Goal: Manage account settings

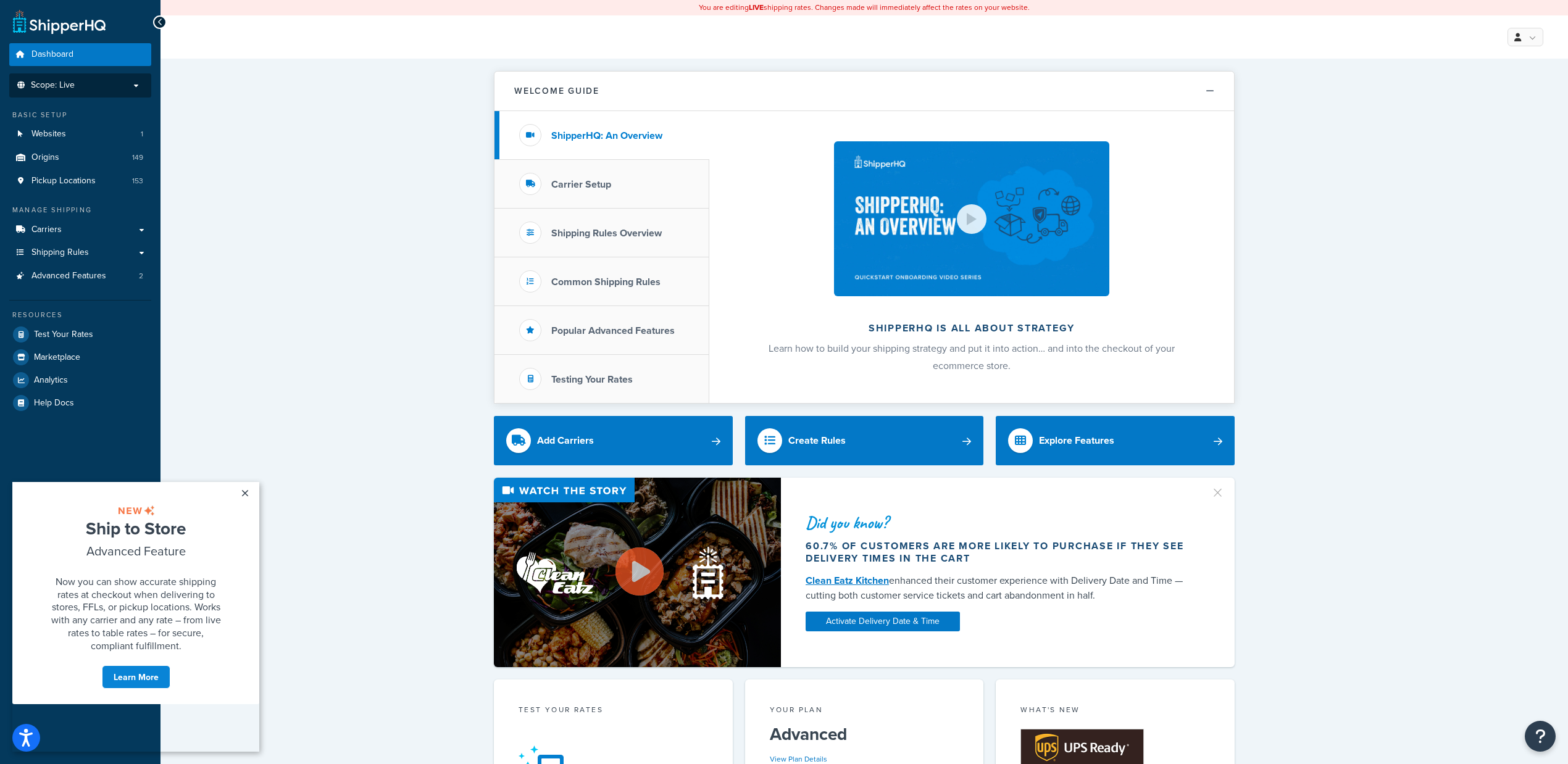
click at [134, 91] on li "Scope: Live" at bounding box center [79, 85] width 142 height 24
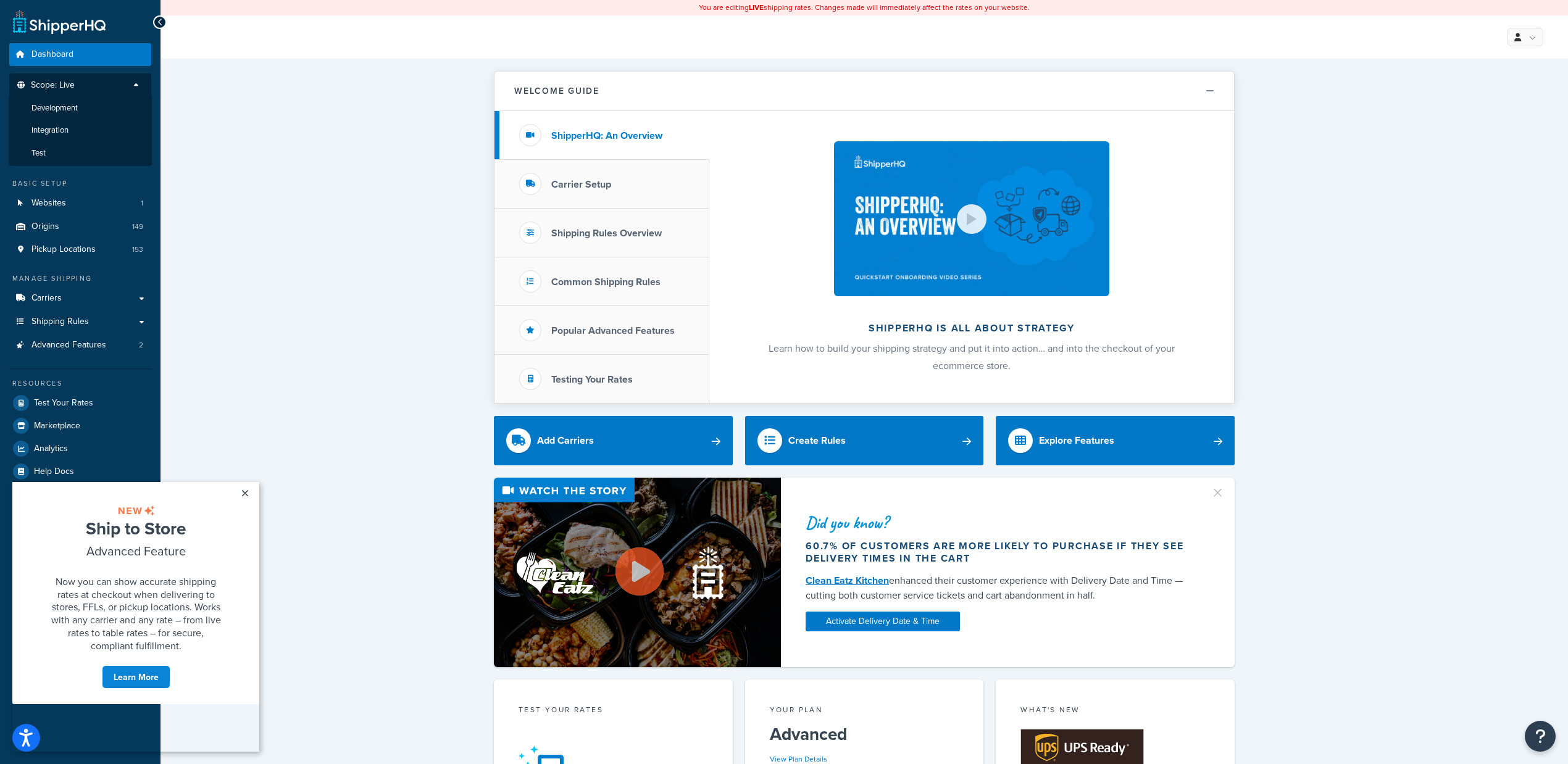
click at [319, 154] on div "Welcome Guide ShipperHQ: An Overview Carrier Setup Shipping Rules Overview Comm…" at bounding box center [864, 773] width 1407 height 1429
click at [240, 496] on link "×" at bounding box center [245, 493] width 22 height 22
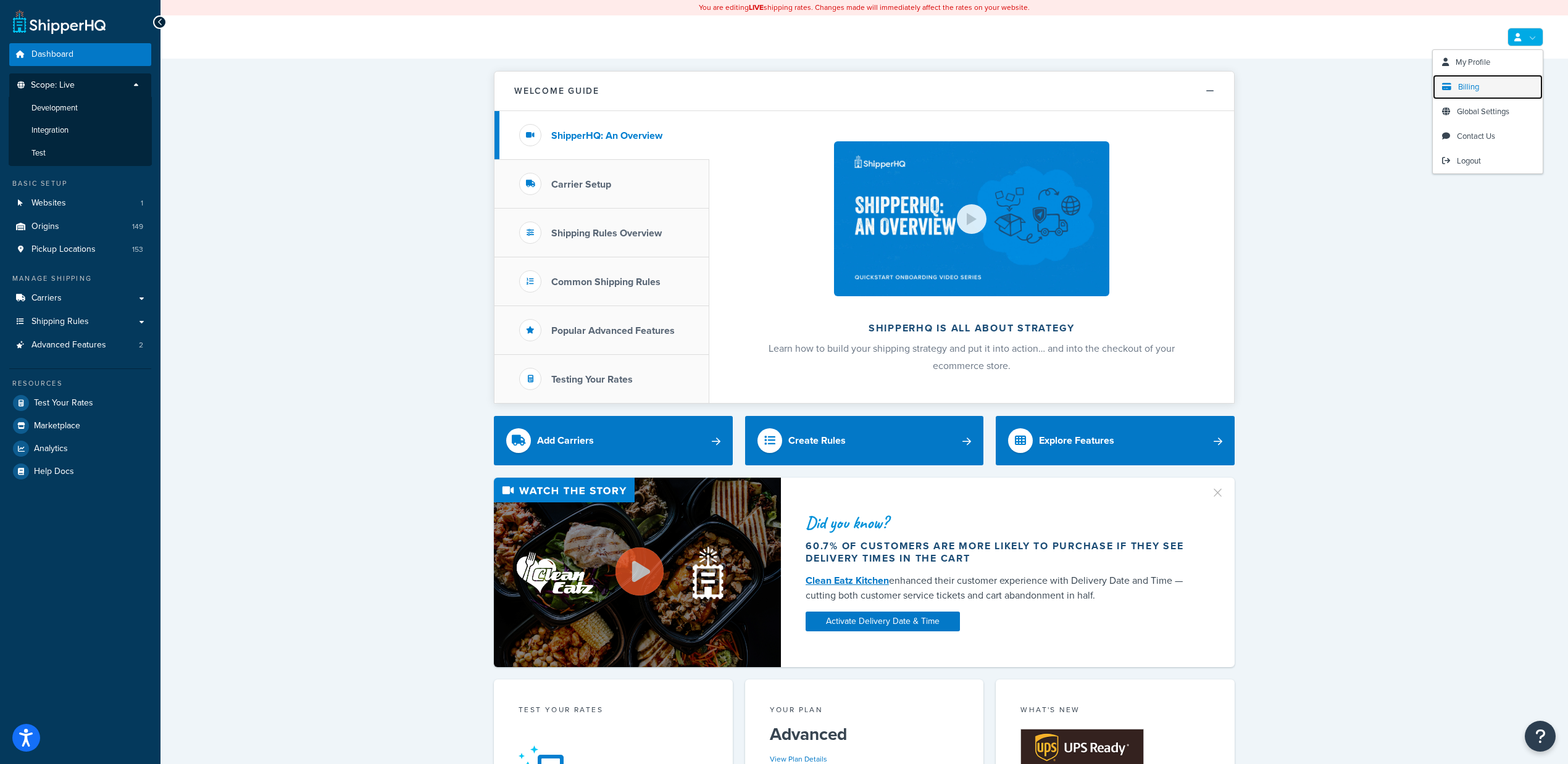
click at [1481, 82] on link "Billing" at bounding box center [1487, 87] width 110 height 25
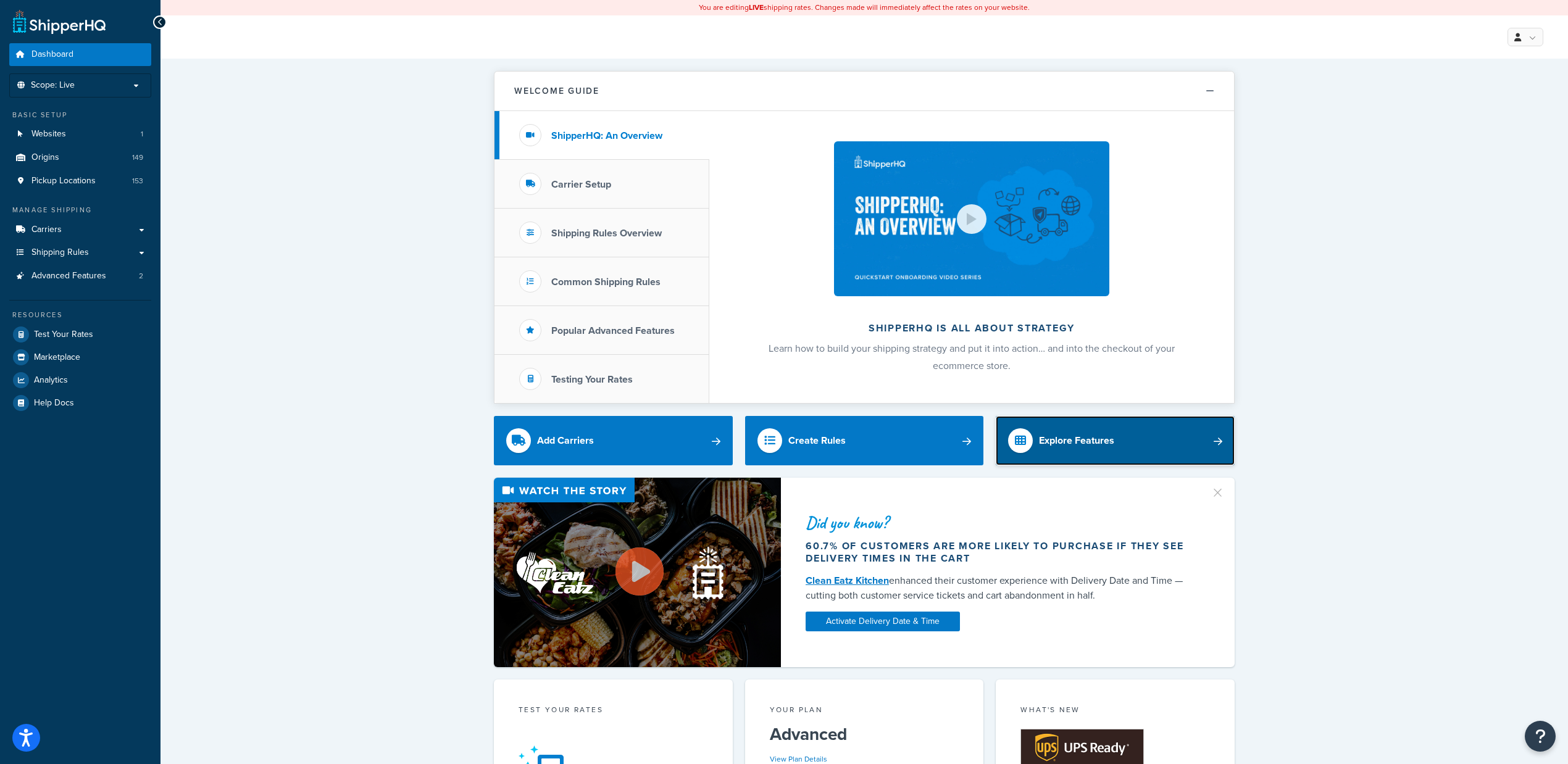
click at [1232, 445] on link "Explore Features" at bounding box center [1115, 441] width 239 height 50
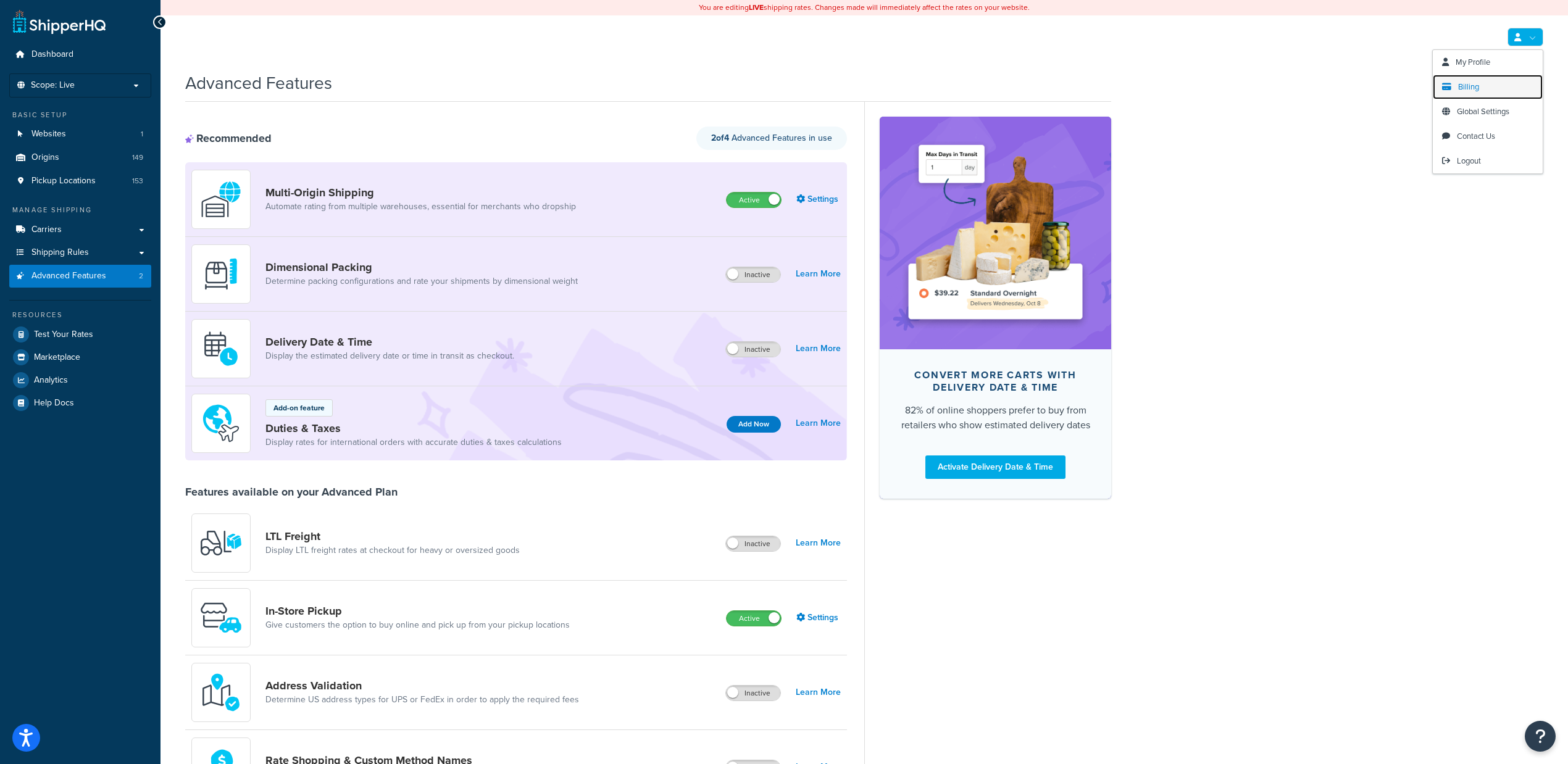
click at [1466, 95] on link "Billing" at bounding box center [1487, 87] width 110 height 25
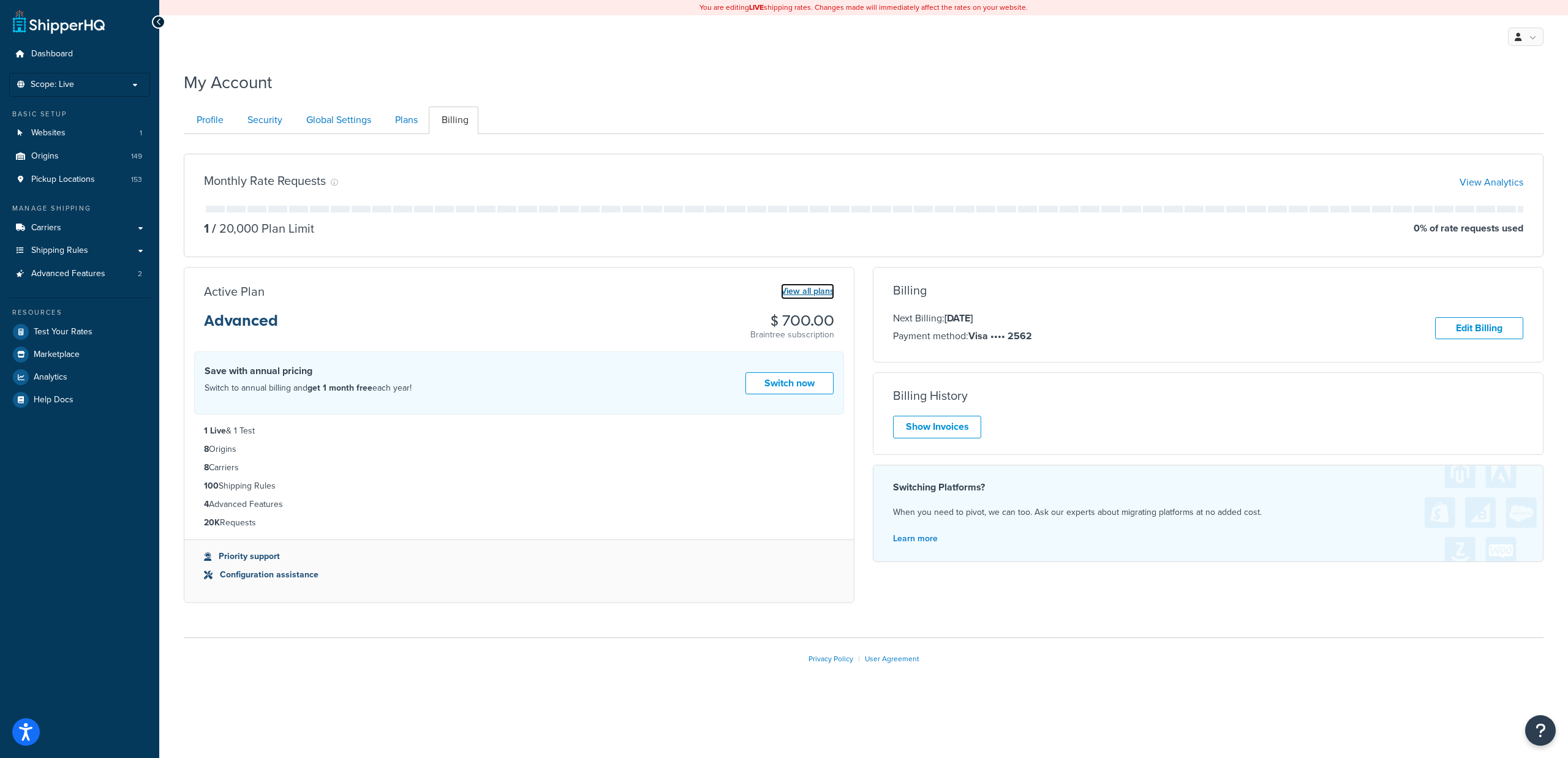
click at [816, 292] on link "View all plans" at bounding box center [807, 291] width 53 height 16
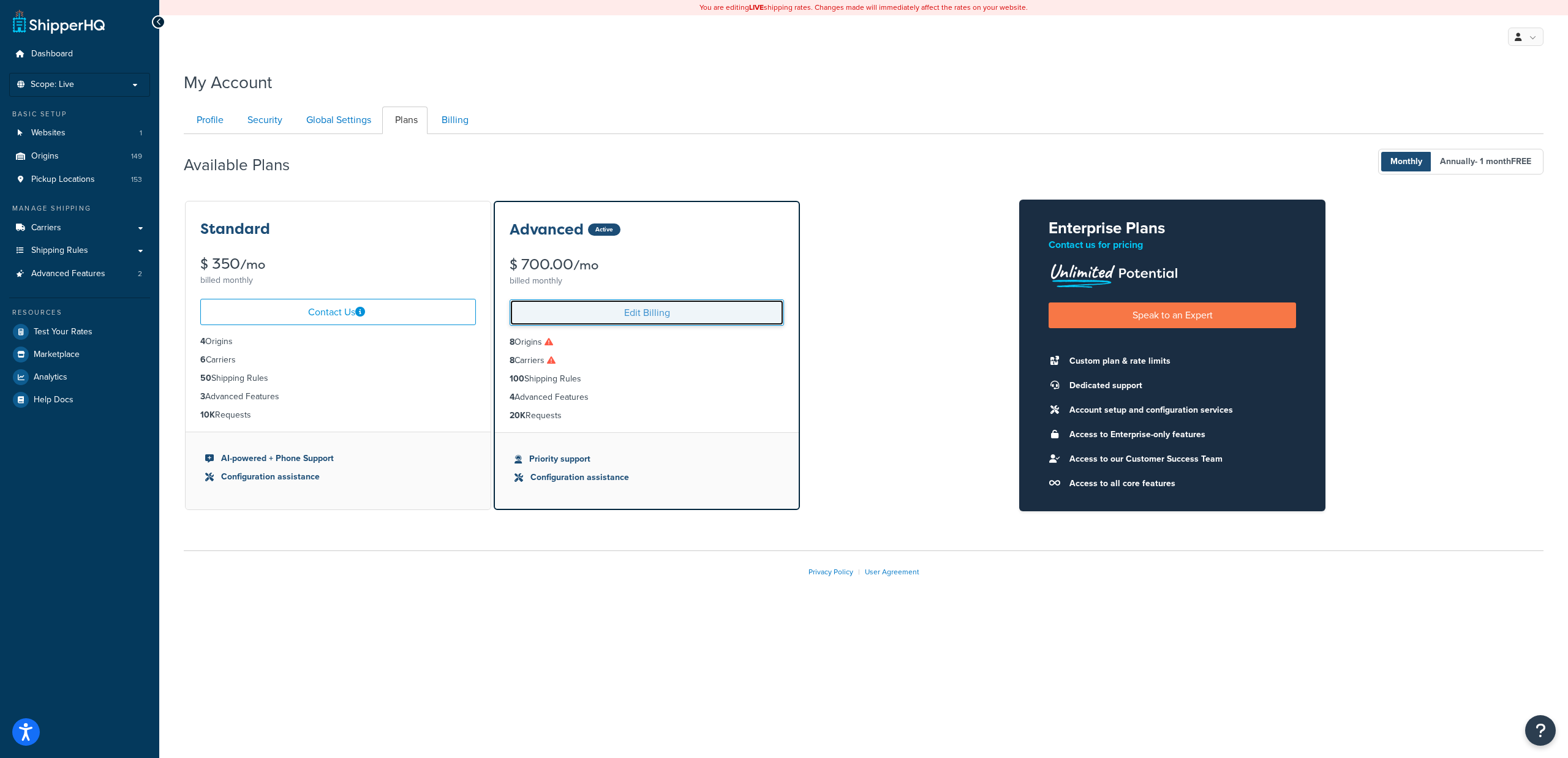
click at [646, 307] on link "Edit Billing" at bounding box center [646, 313] width 274 height 26
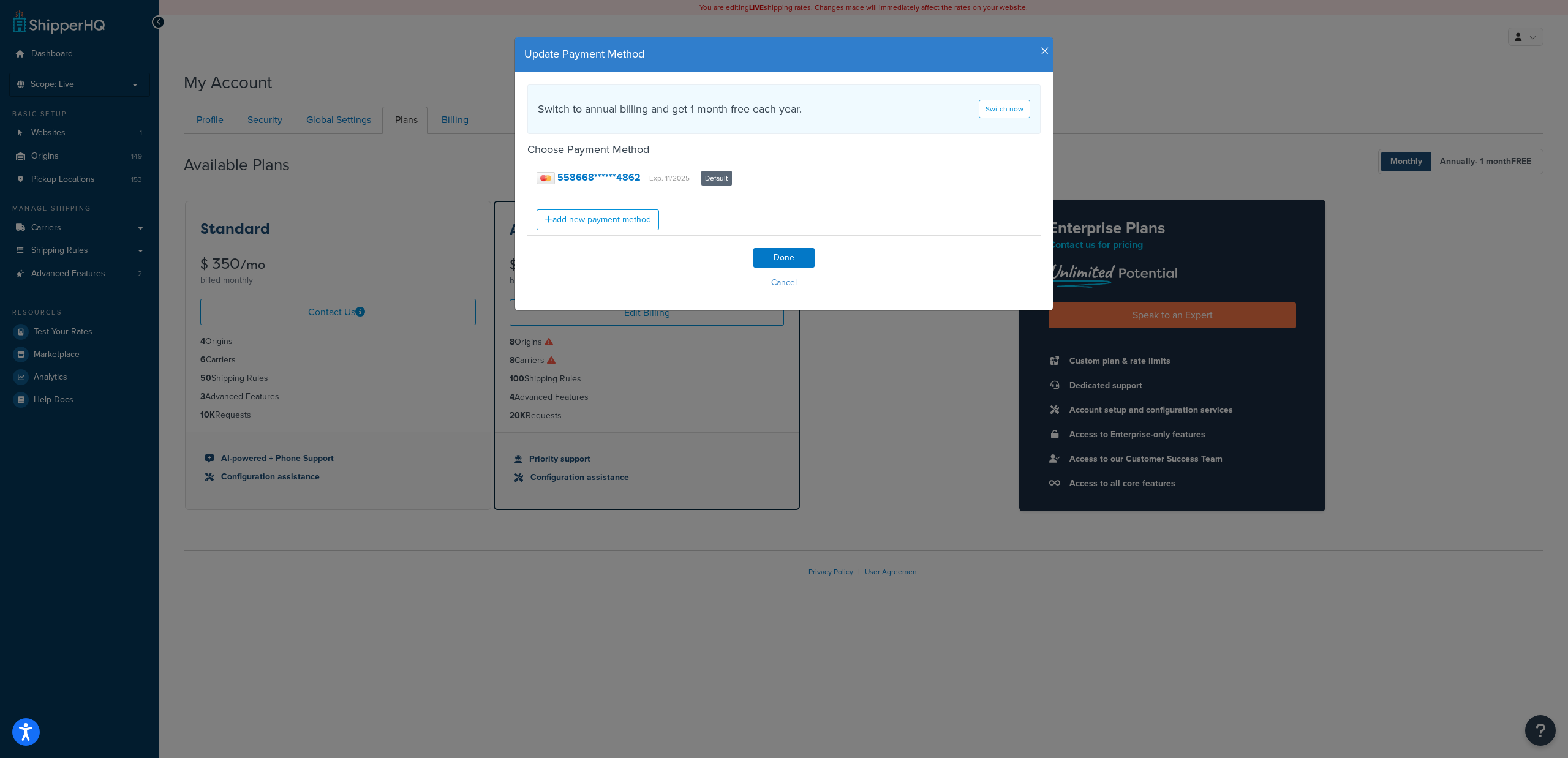
drag, startPoint x: 615, startPoint y: 586, endPoint x: 595, endPoint y: 561, distance: 32.0
click at [604, 572] on div "Update Payment Method Switch to annual billing and get 1 month free each year. …" at bounding box center [784, 379] width 1568 height 758
click at [1041, 52] on icon "button" at bounding box center [1045, 51] width 8 height 11
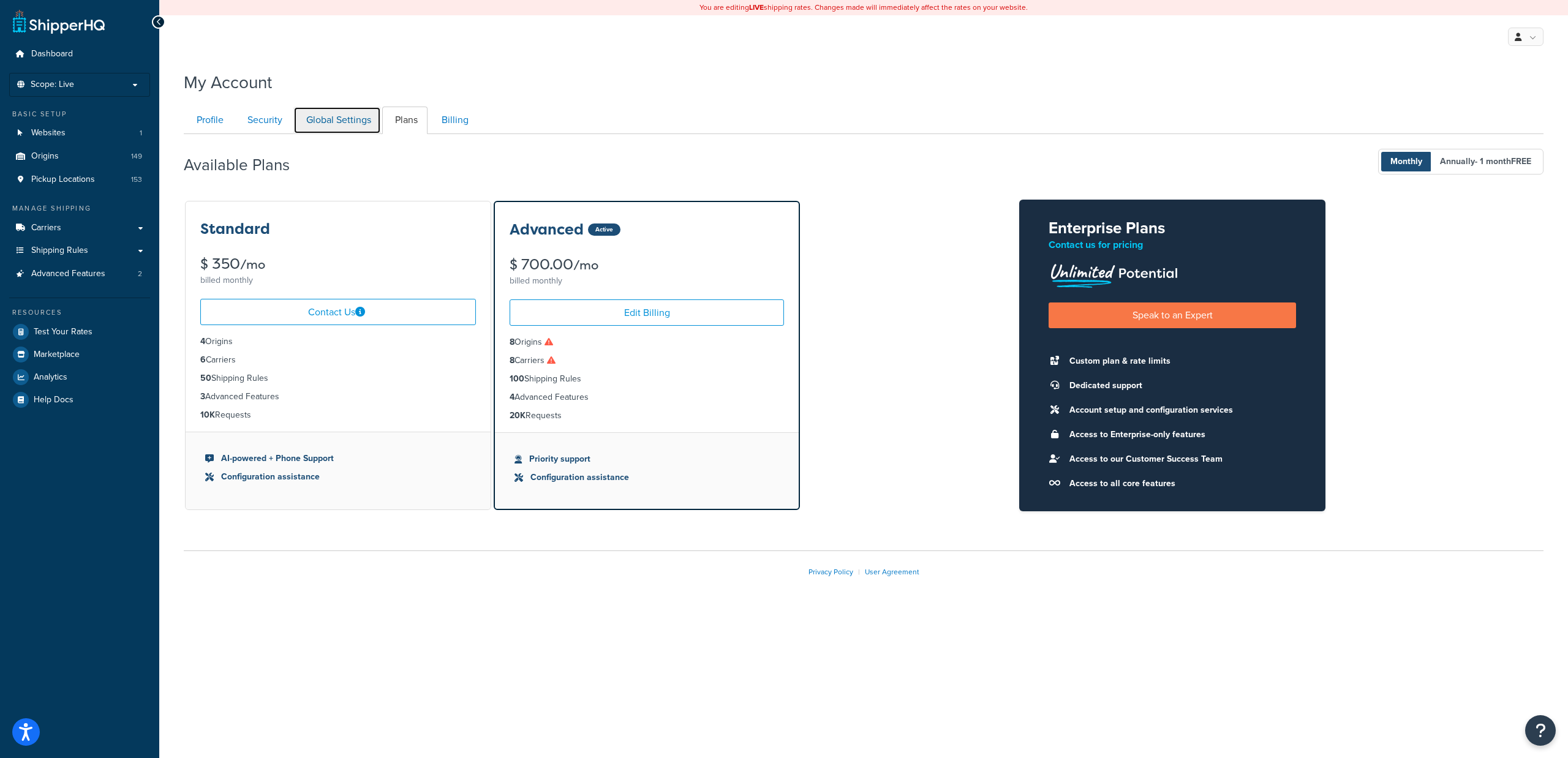
click at [359, 126] on link "Global Settings" at bounding box center [337, 121] width 88 height 28
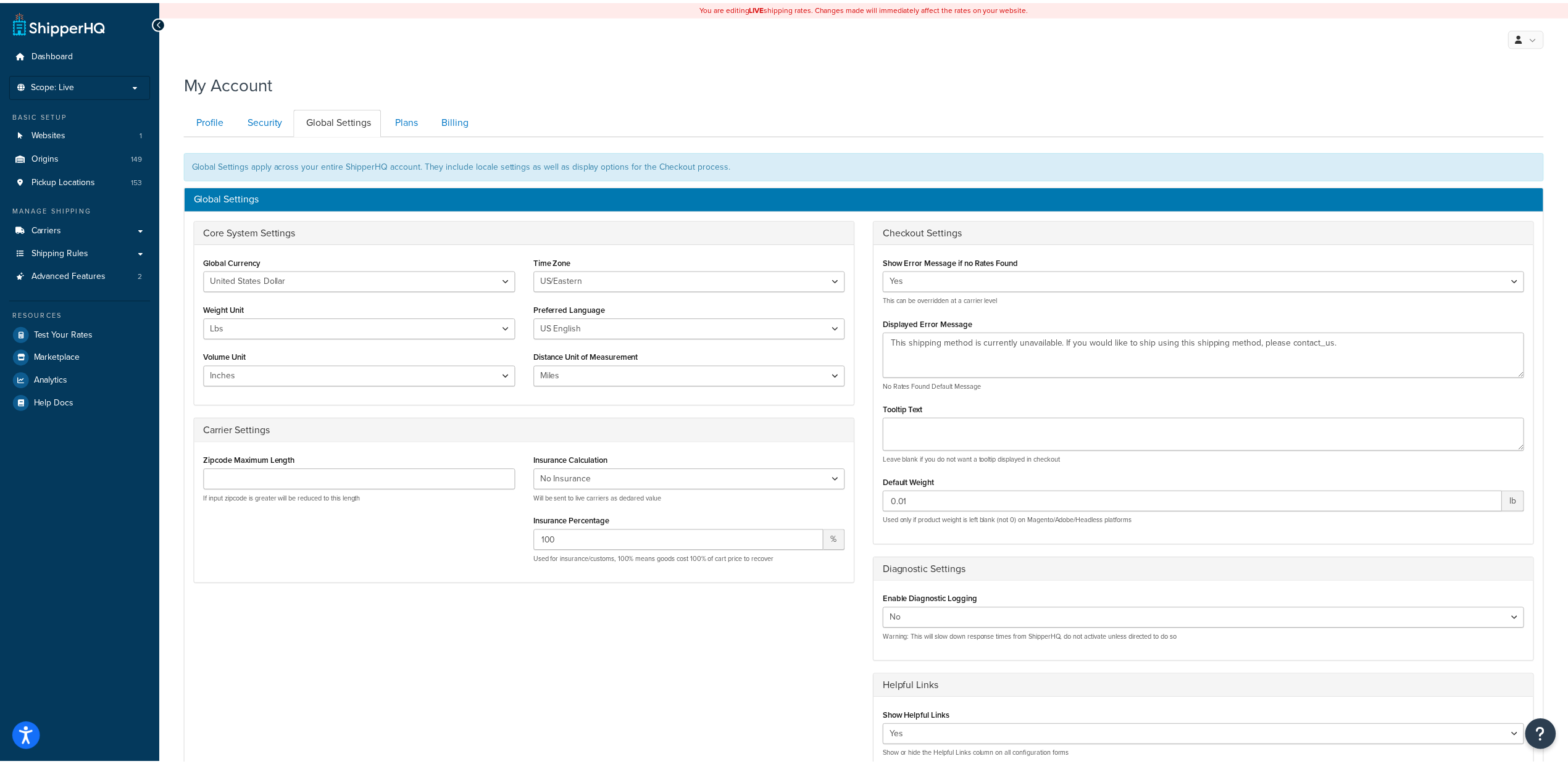
scroll to position [137, 0]
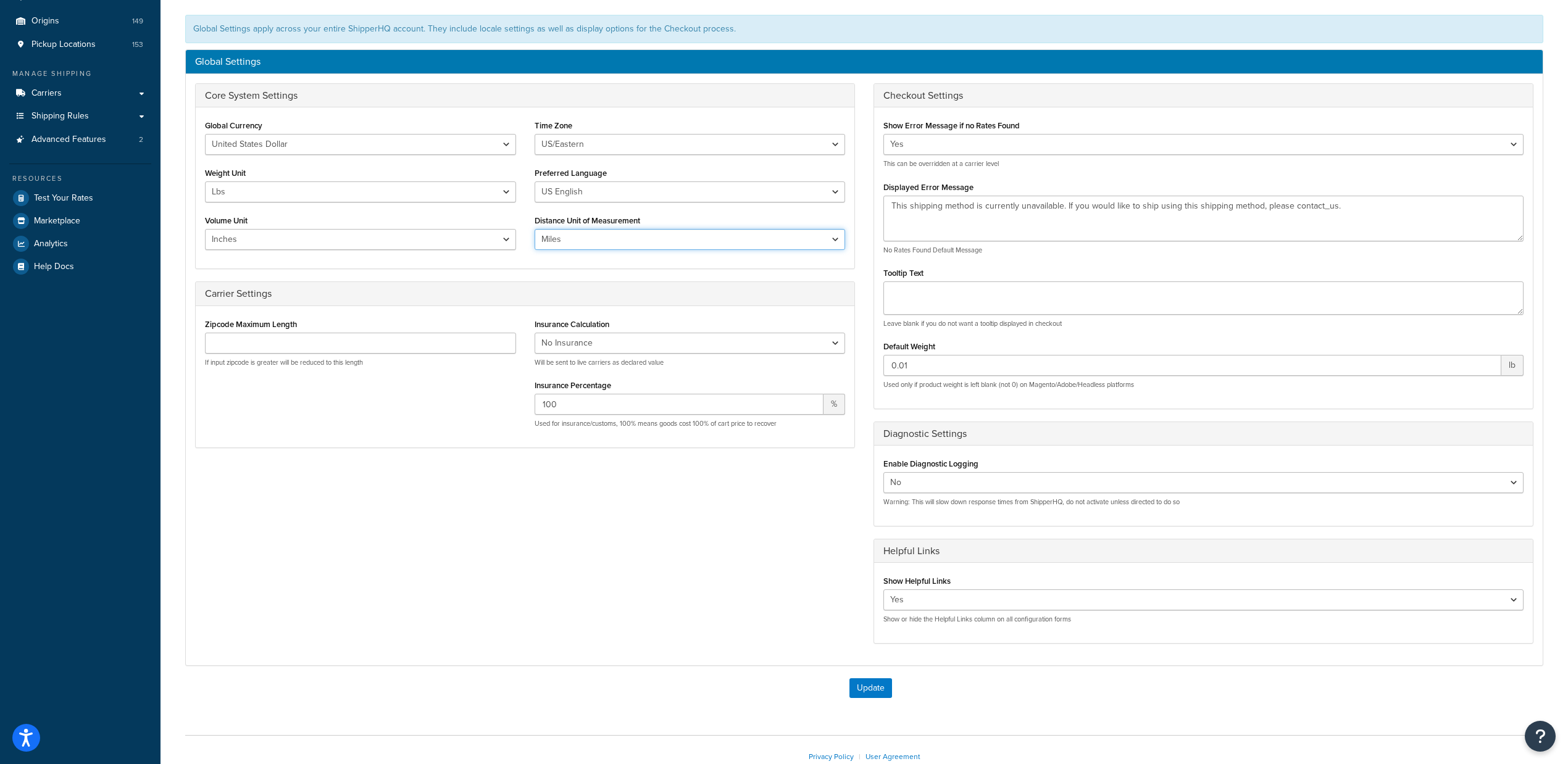
click at [626, 250] on select "Miles Kilometers" at bounding box center [690, 239] width 311 height 21
drag, startPoint x: 423, startPoint y: 684, endPoint x: 420, endPoint y: 668, distance: 16.3
click at [421, 683] on div "Update" at bounding box center [870, 688] width 1345 height 20
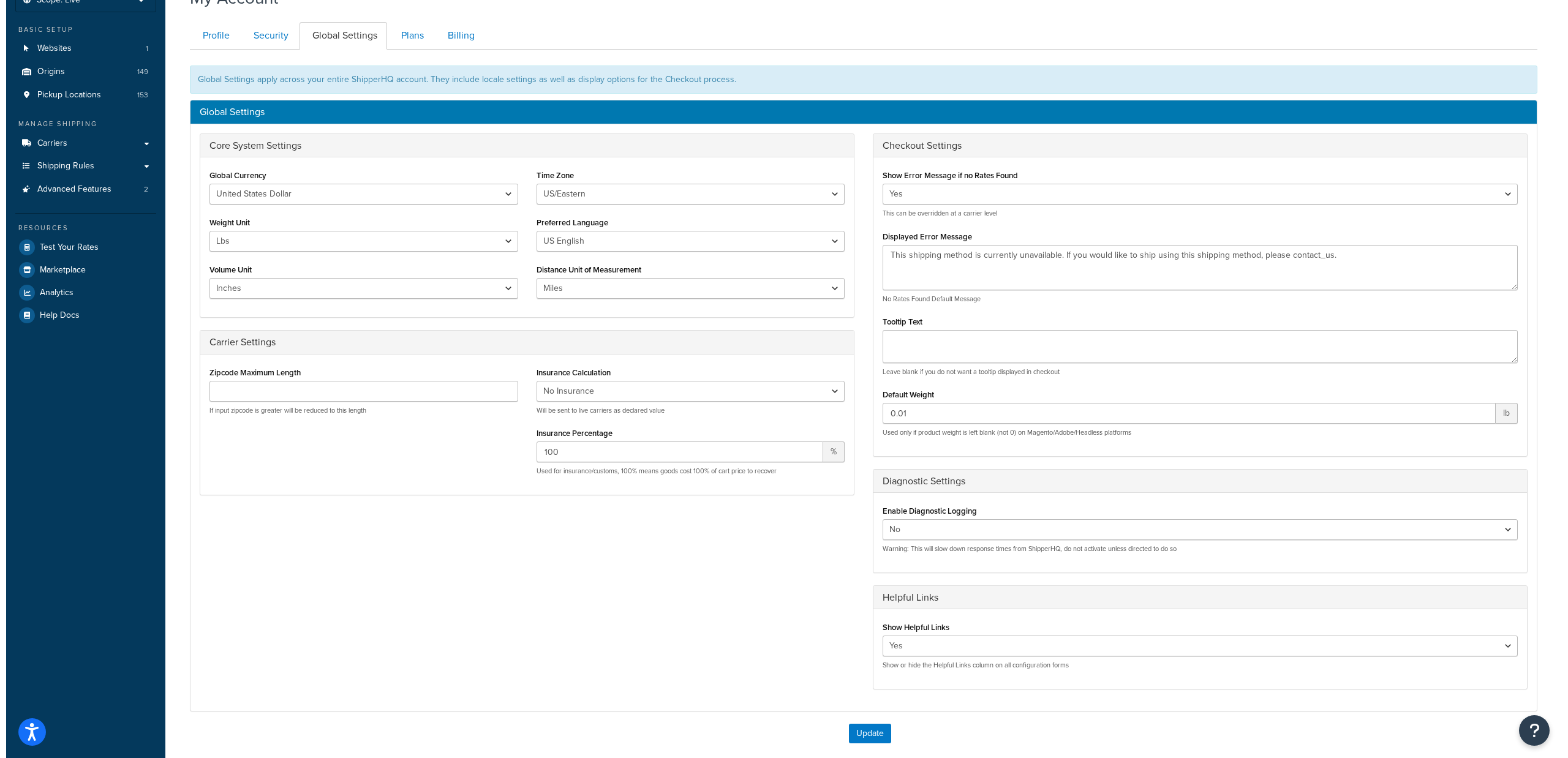
scroll to position [0, 0]
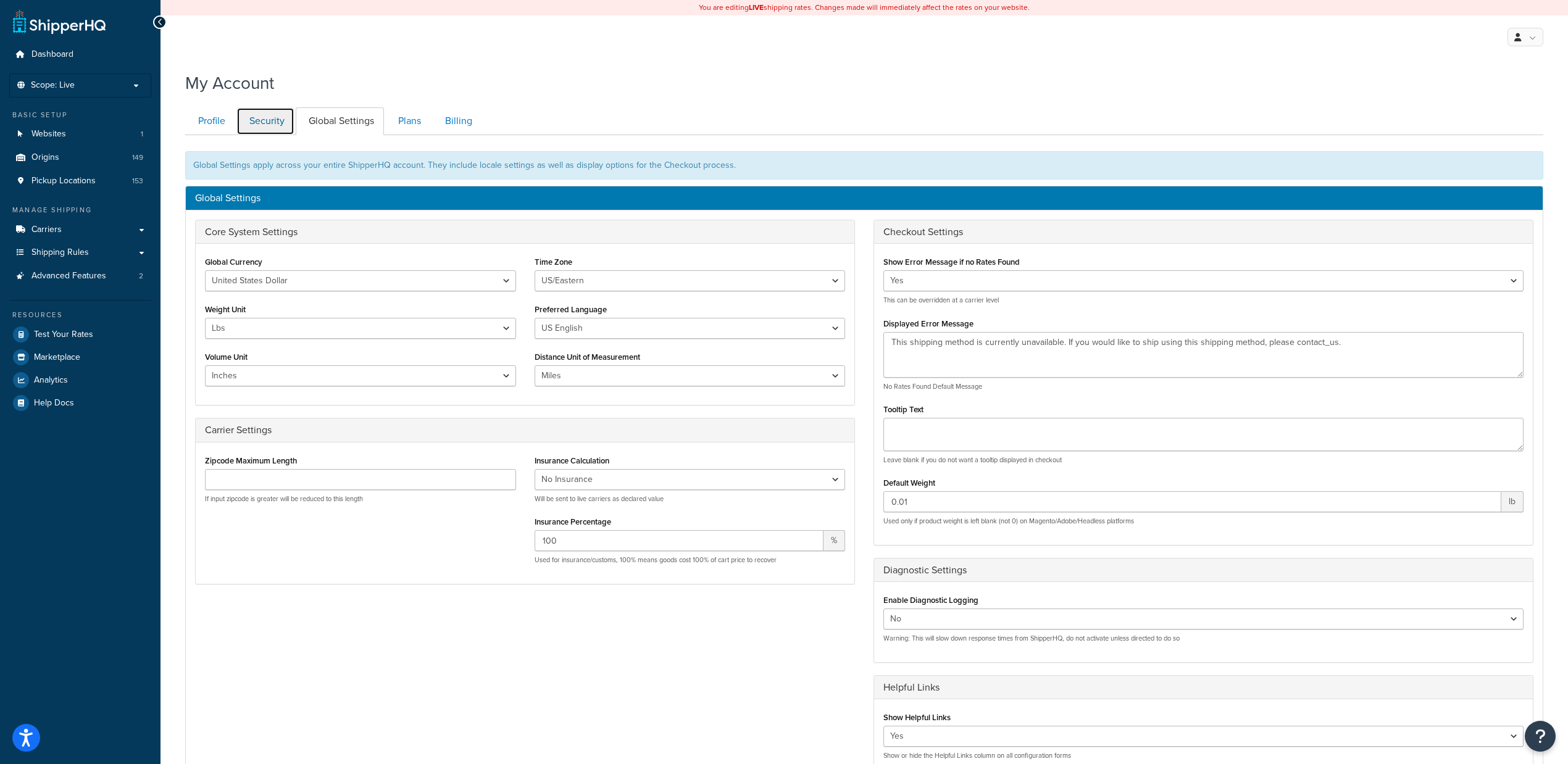
click at [258, 124] on link "Security" at bounding box center [266, 122] width 58 height 28
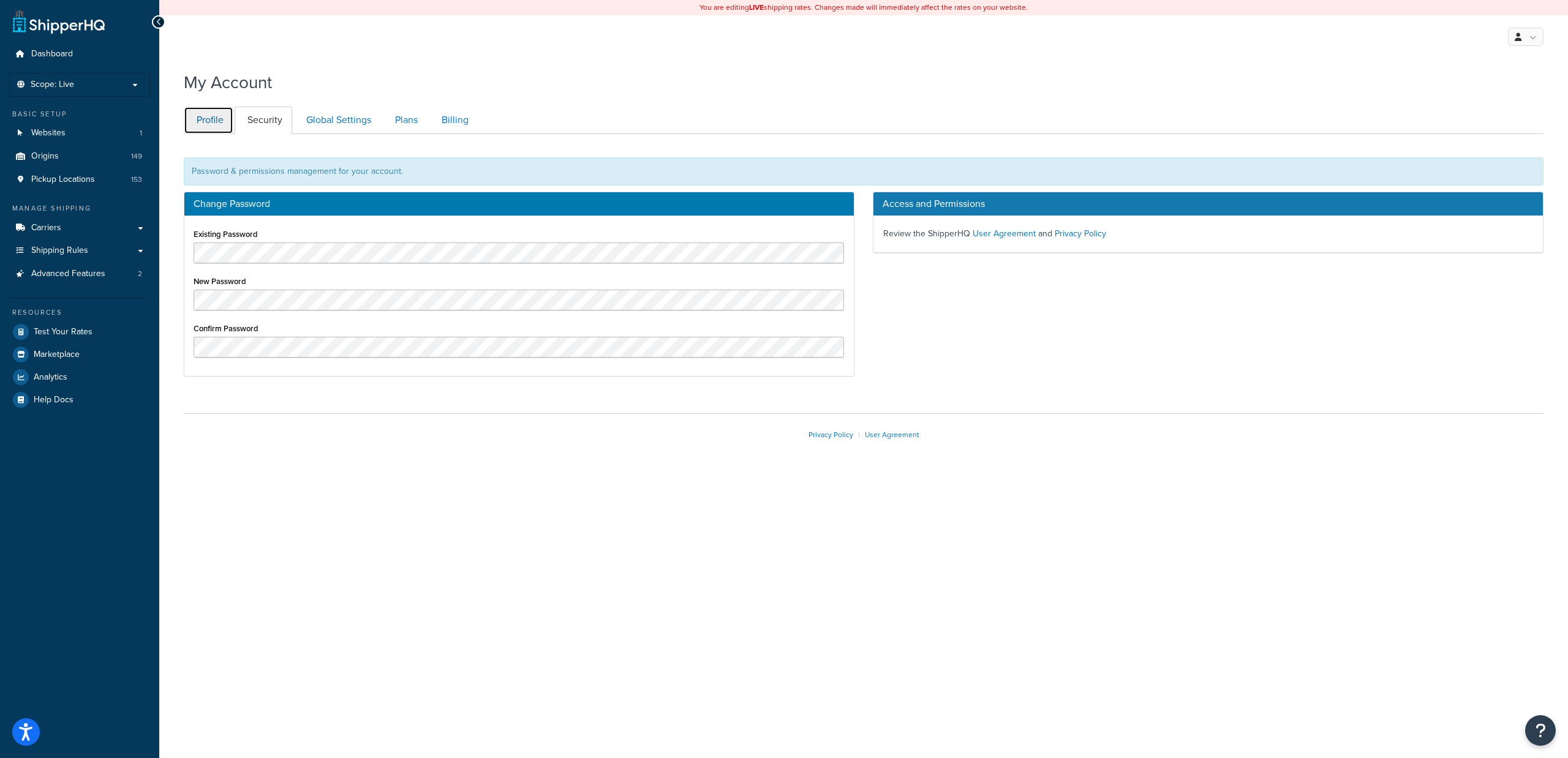
click at [230, 123] on link "Profile" at bounding box center [209, 121] width 49 height 28
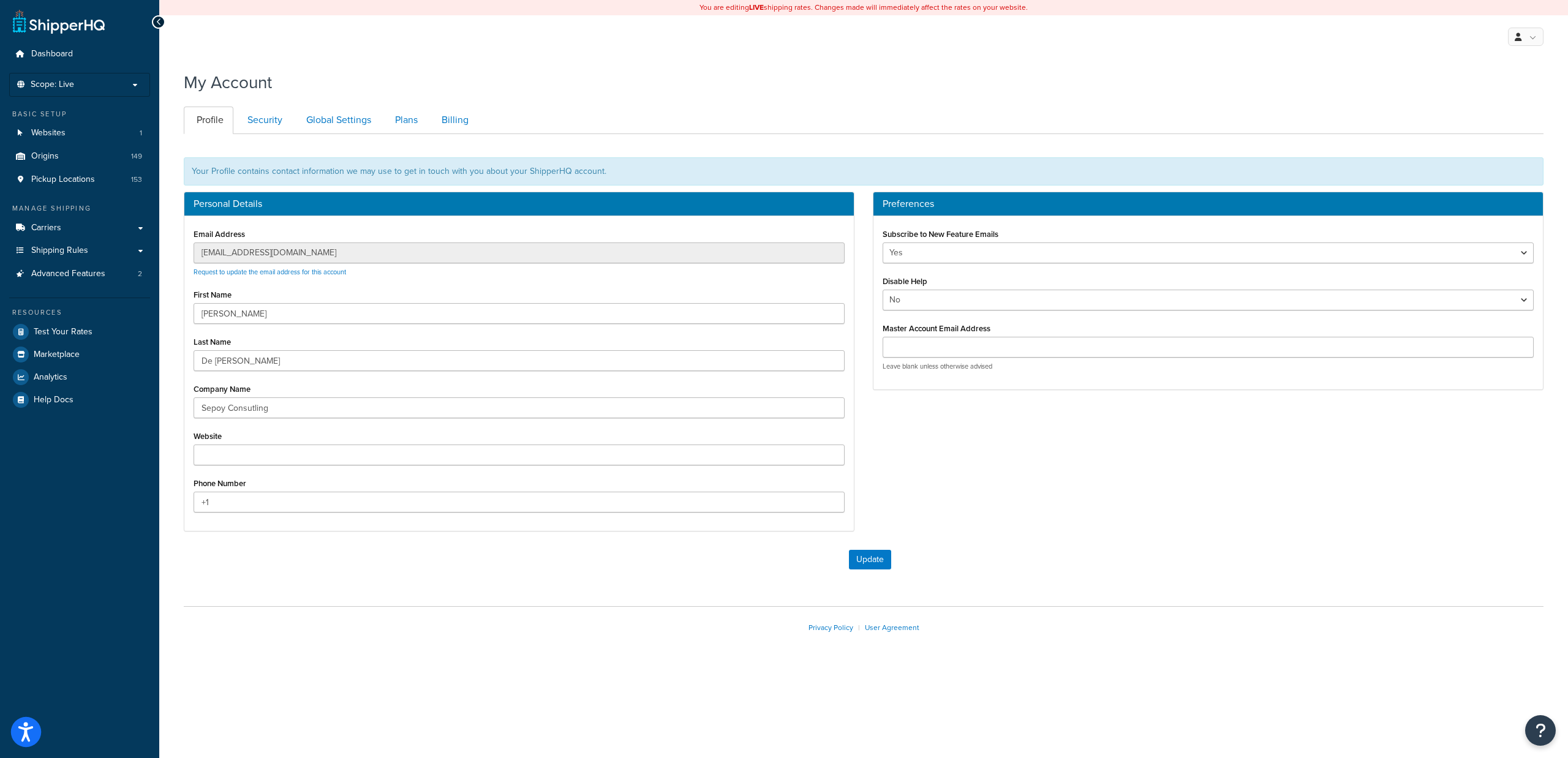
click at [30, 724] on icon "Open accessiBe: accessibility options, statement and help" at bounding box center [25, 732] width 15 height 20
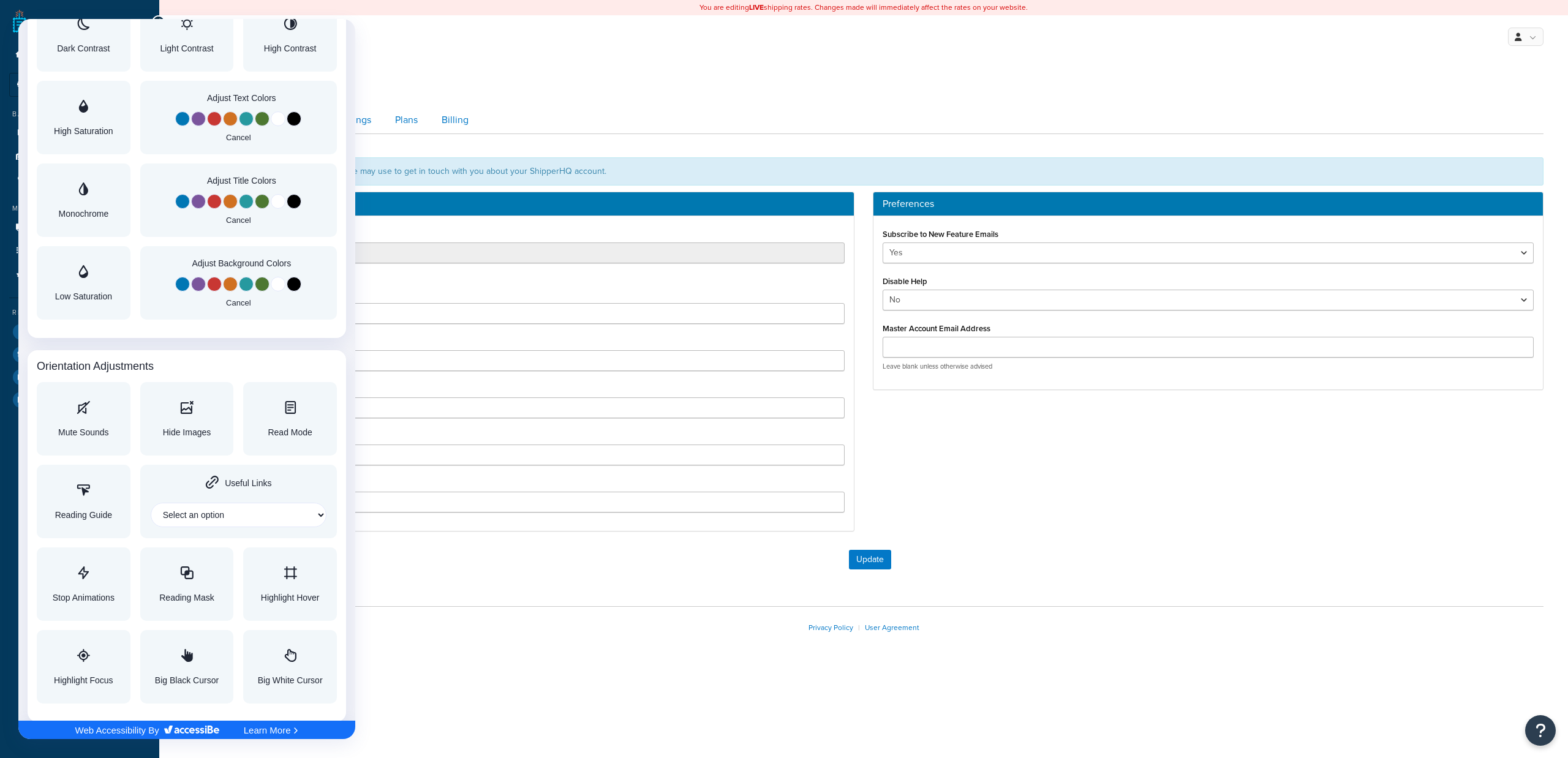
scroll to position [999, 0]
click at [299, 520] on select "Select an option" at bounding box center [238, 514] width 176 height 25
click at [515, 646] on div at bounding box center [784, 379] width 1568 height 758
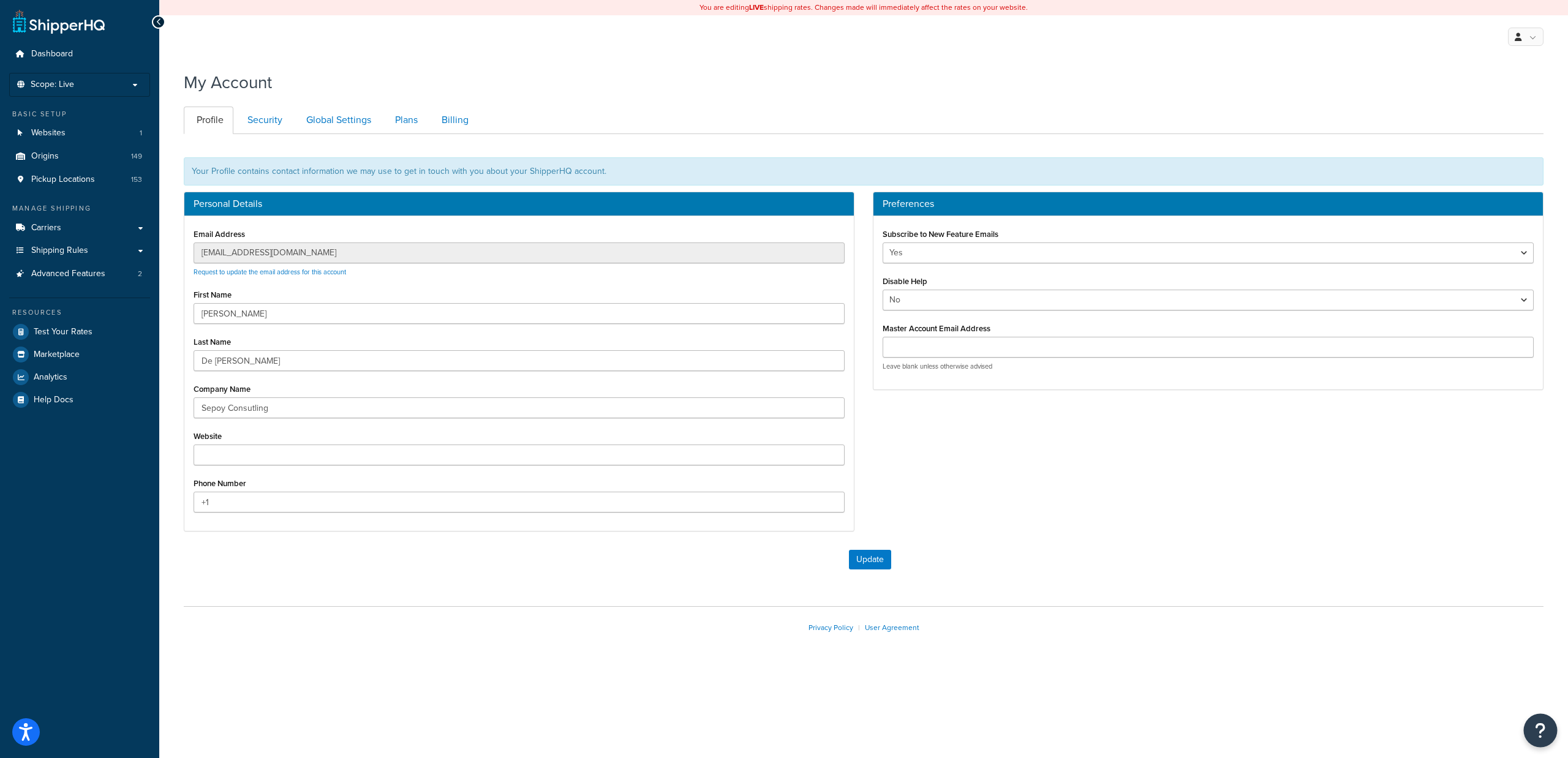
click at [1546, 728] on icon "Open Resource Center" at bounding box center [1540, 730] width 11 height 17
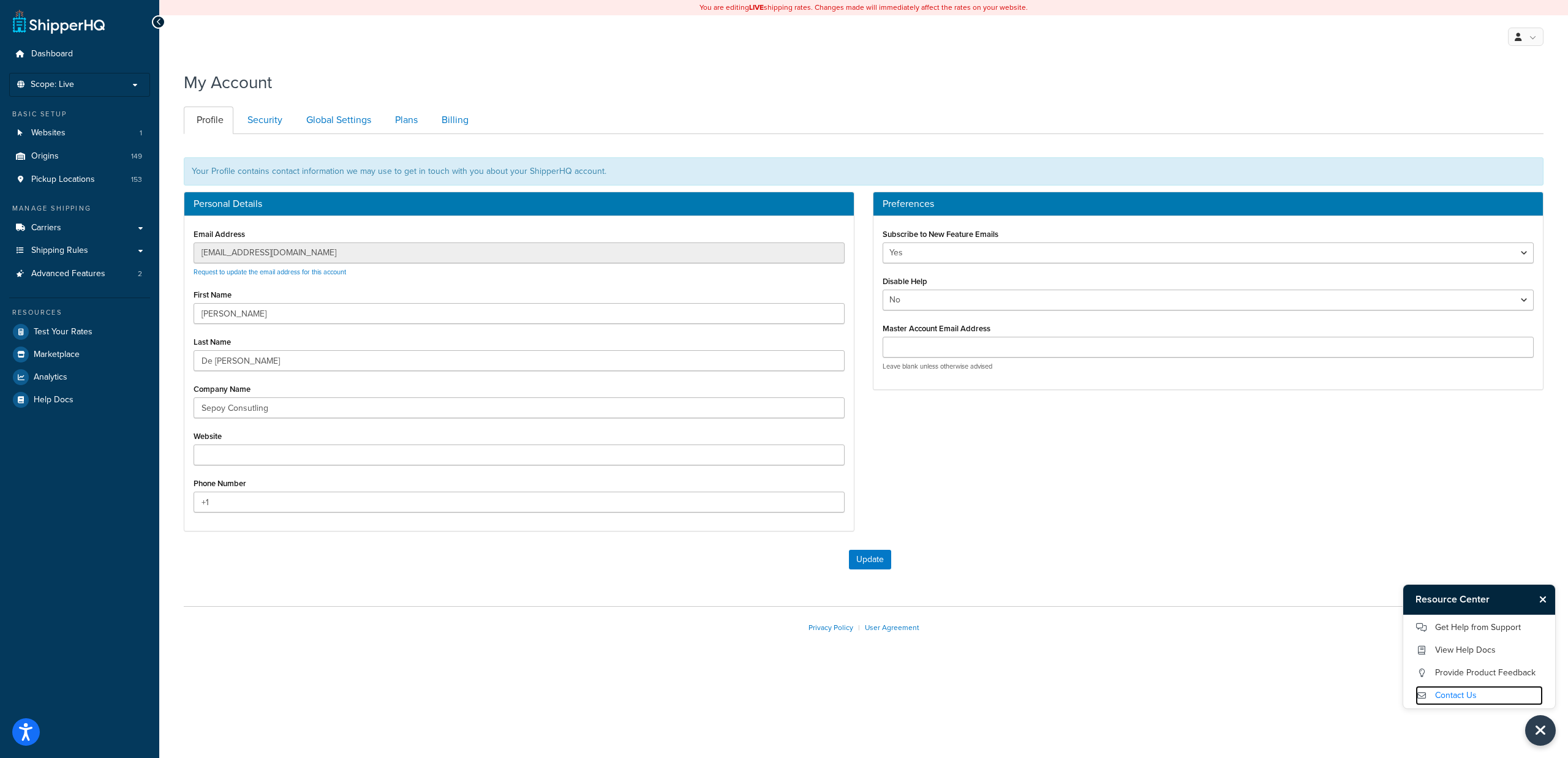
click at [1472, 696] on link "Contact Us" at bounding box center [1478, 696] width 127 height 20
